Goal: Transaction & Acquisition: Purchase product/service

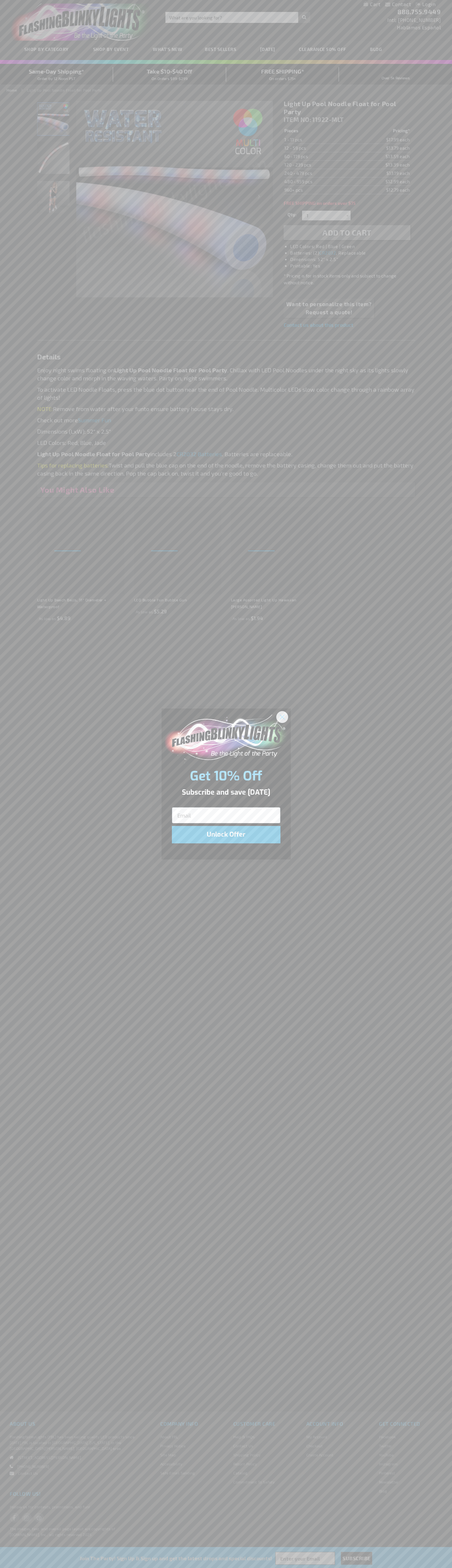
click at [282, 716] on icon "Close dialog" at bounding box center [281, 716] width 4 height 4
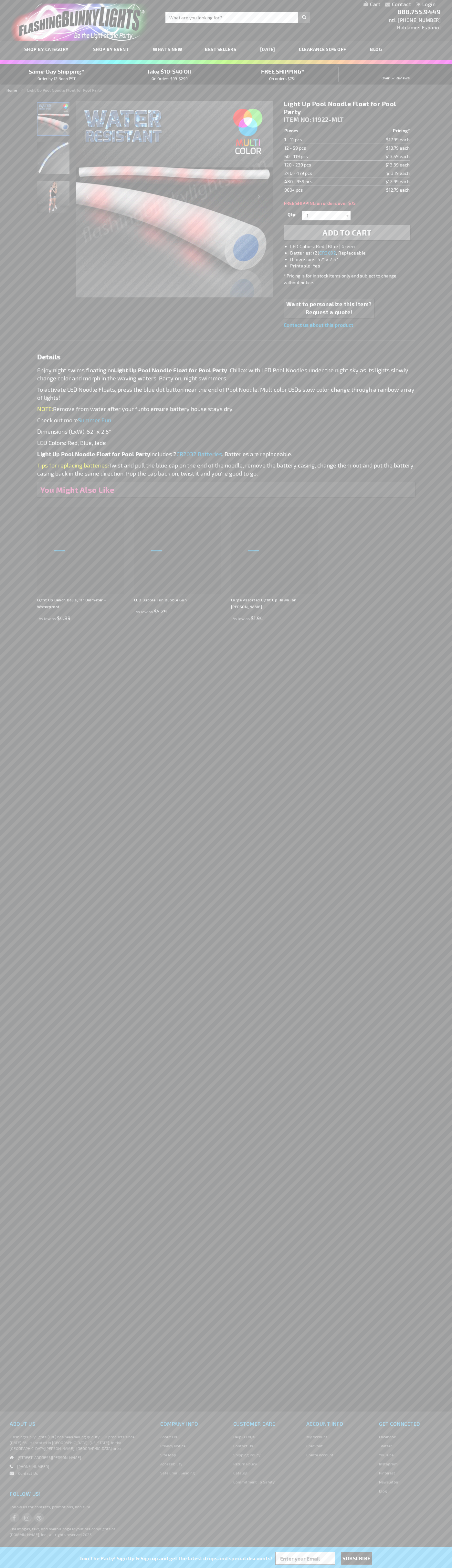
click at [353, 247] on li "LED Colors: Red | Blue | Green" at bounding box center [353, 247] width 126 height 7
click at [347, 233] on span "Add to Cart" at bounding box center [347, 232] width 49 height 9
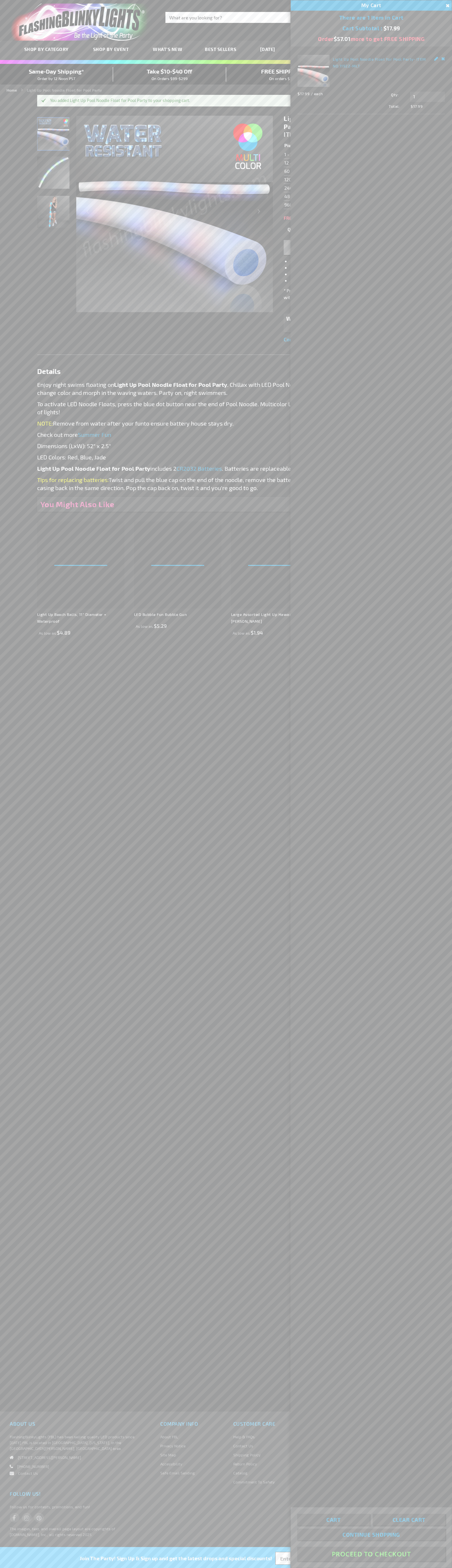
click at [371, 1554] on button "Proceed To Checkout" at bounding box center [371, 1554] width 148 height 15
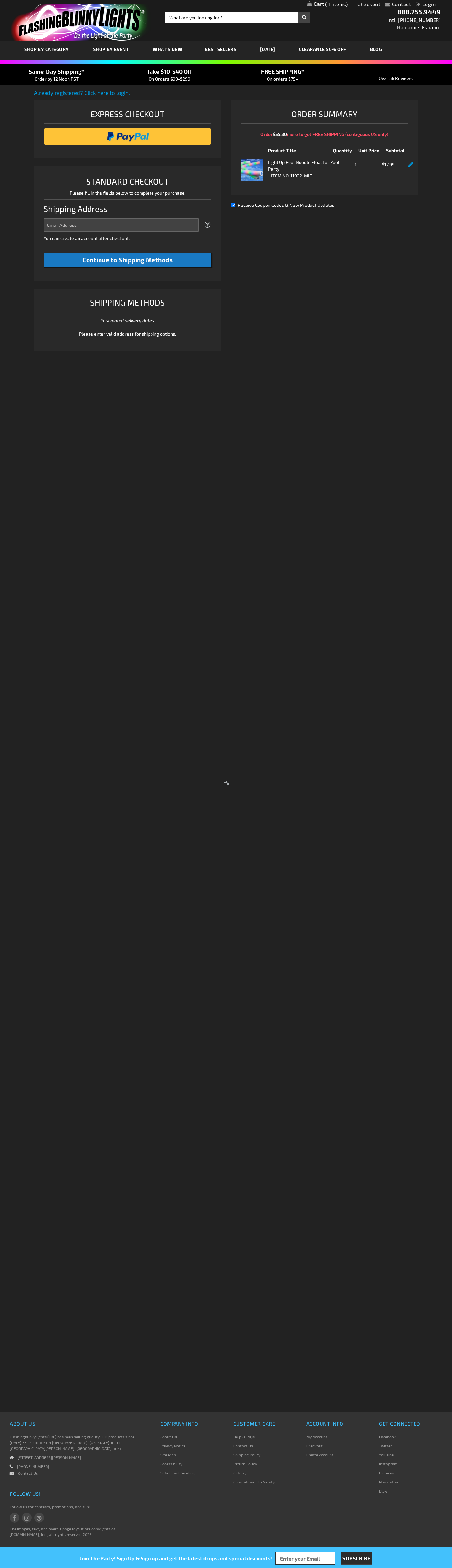
select select "US"
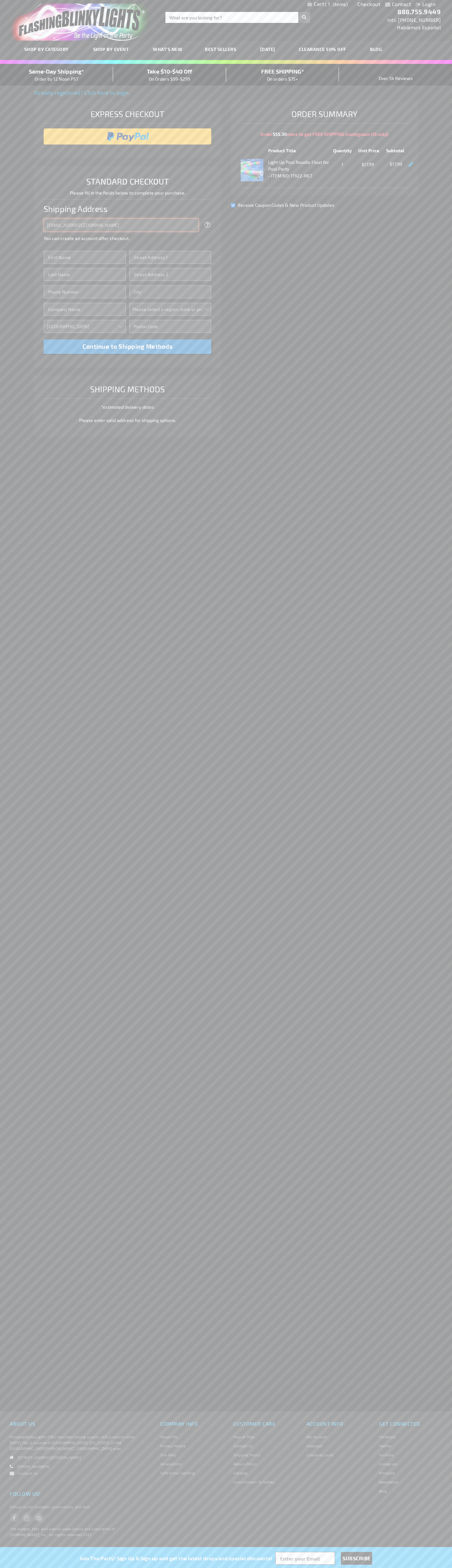
type input "johnsmith005@storebotmail.joonix.net"
type input "John"
type input "4021 Vernon Avenue"
type input "First floor"
type input "st. louis park"
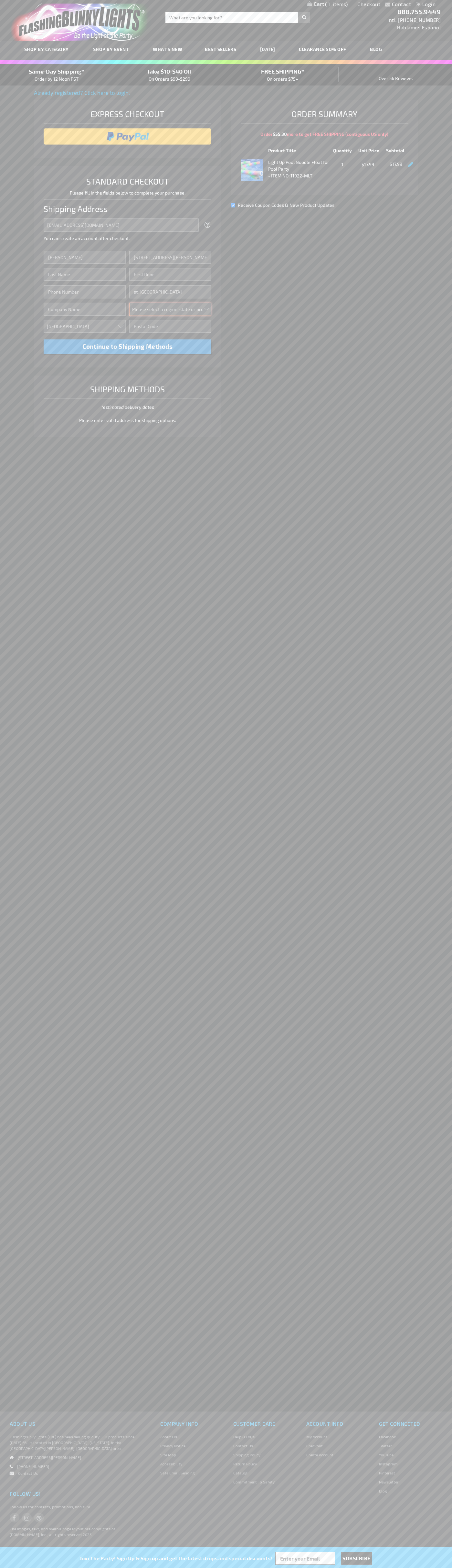
select select "34"
type input "55416"
type input "Smith"
type input "6502530000"
type input "John Smith"
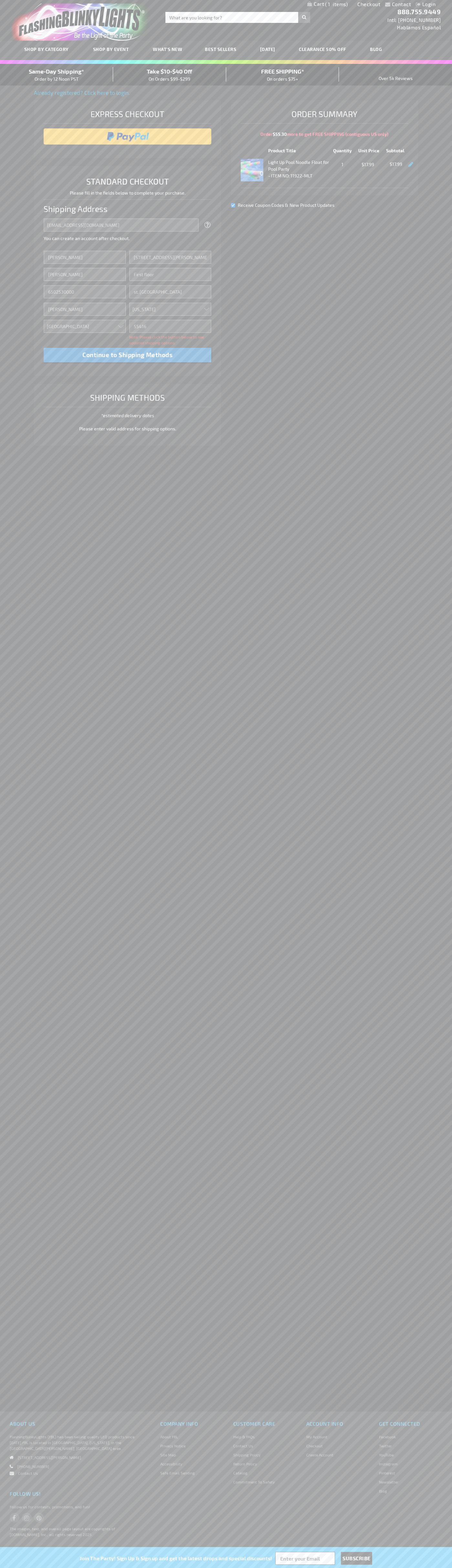
click at [57, 75] on div "Same-Day Shipping* Order by 12 Noon PST" at bounding box center [57, 74] width 113 height 15
click at [127, 136] on input "image" at bounding box center [127, 136] width 161 height 13
